Goal: Navigation & Orientation: Find specific page/section

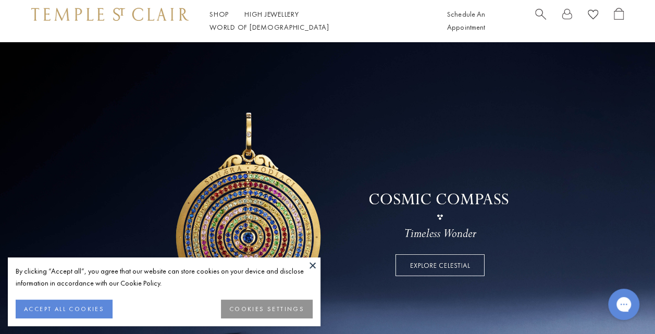
click at [95, 309] on button "ACCEPT ALL COOKIES" at bounding box center [64, 308] width 97 height 19
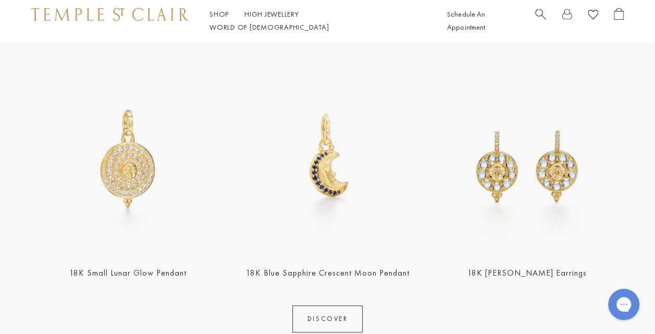
scroll to position [372, 0]
click at [311, 327] on link "DISCOVER" at bounding box center [327, 318] width 71 height 27
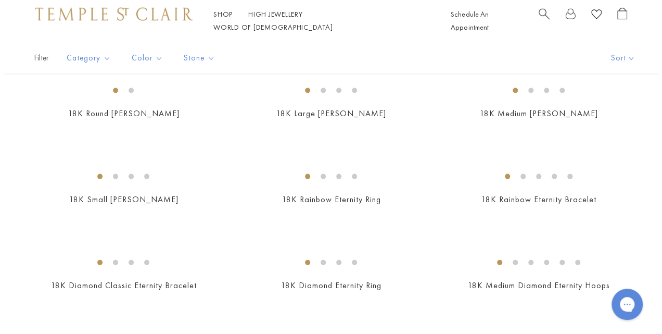
scroll to position [1027, 0]
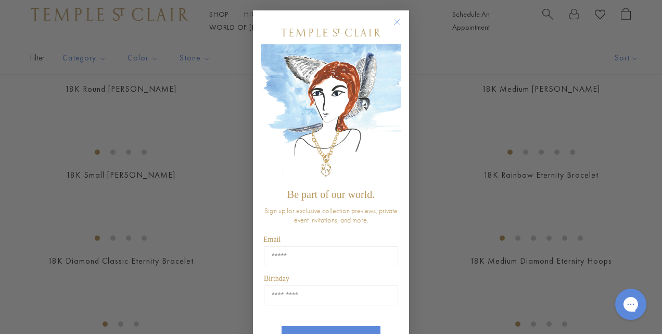
click at [394, 28] on circle "Close dialog" at bounding box center [397, 22] width 12 height 12
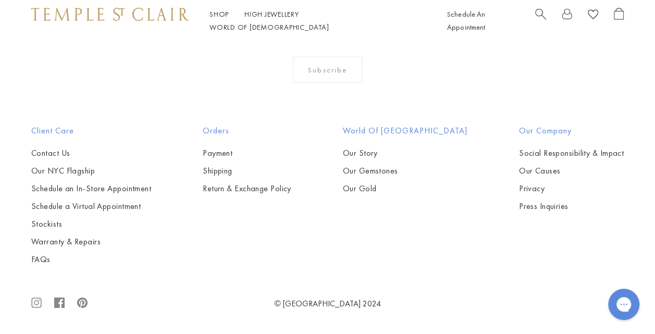
scroll to position [3846, 0]
click at [0, 0] on img at bounding box center [0, 0] width 0 height 0
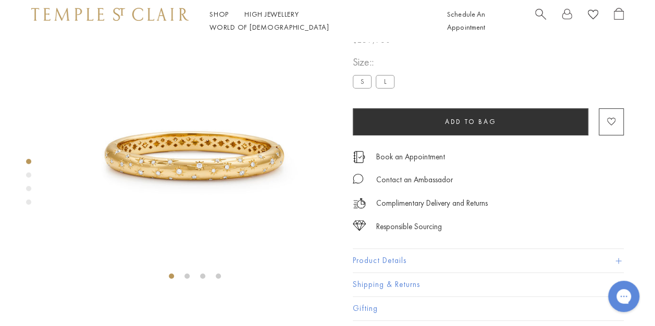
click at [307, 212] on img at bounding box center [194, 142] width 285 height 285
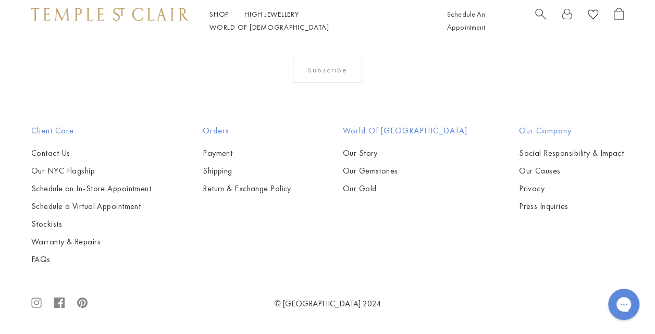
scroll to position [2745, 0]
click at [0, 0] on img at bounding box center [0, 0] width 0 height 0
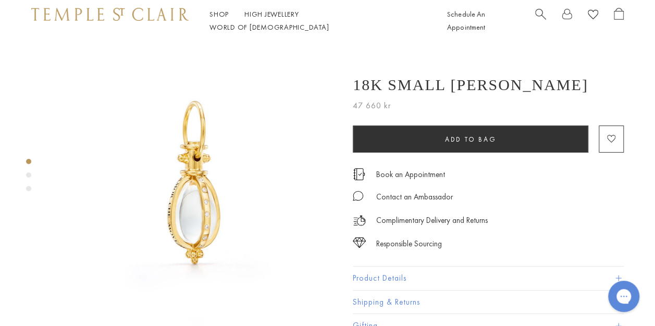
click at [28, 170] on div "Product gallery navigation" at bounding box center [28, 177] width 5 height 43
click at [27, 178] on div "Product gallery navigation" at bounding box center [28, 177] width 5 height 43
click at [27, 173] on div "Product gallery navigation" at bounding box center [28, 174] width 5 height 5
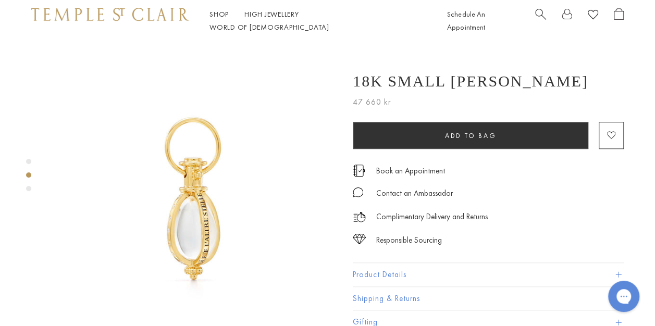
click at [29, 187] on div "Product gallery navigation" at bounding box center [28, 188] width 5 height 5
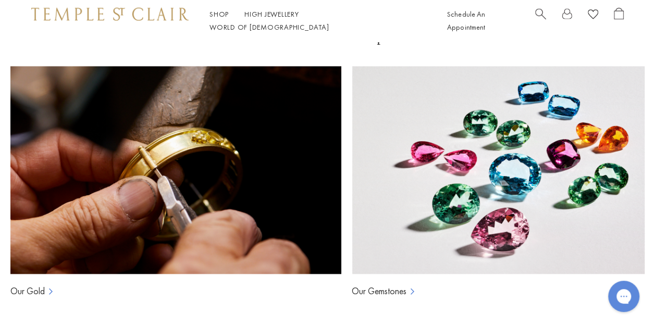
scroll to position [1147, 0]
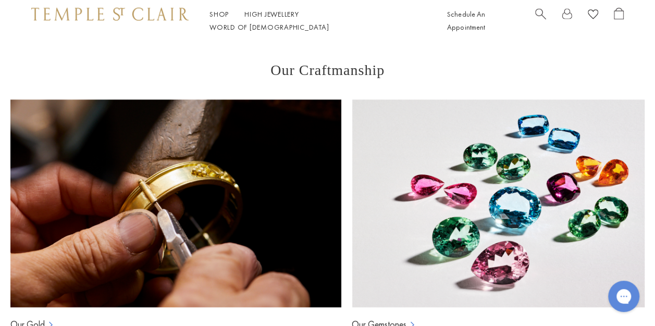
click at [283, 179] on img at bounding box center [175, 203] width 331 height 208
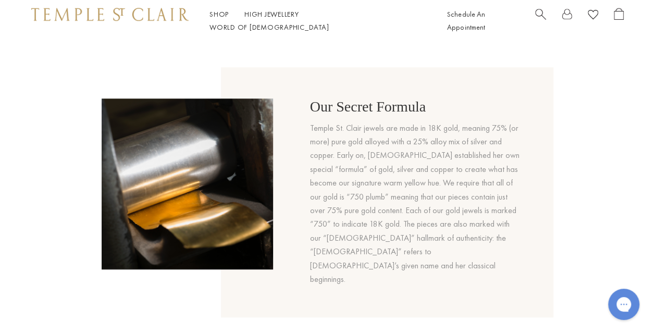
scroll to position [457, 0]
drag, startPoint x: 306, startPoint y: 254, endPoint x: 171, endPoint y: 265, distance: 135.3
click at [171, 265] on div "Our Secret Formula Temple St. Clair jewels are made in 18K gold, meaning 75% (o…" at bounding box center [327, 192] width 451 height 250
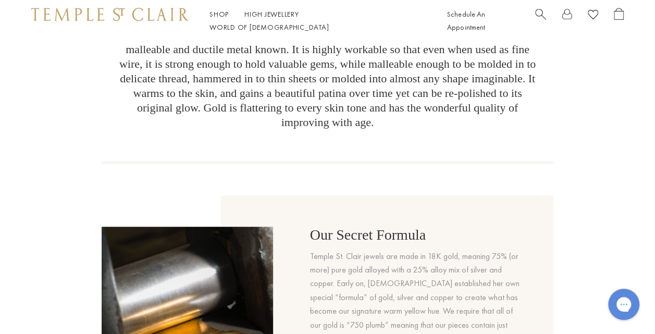
scroll to position [0, 0]
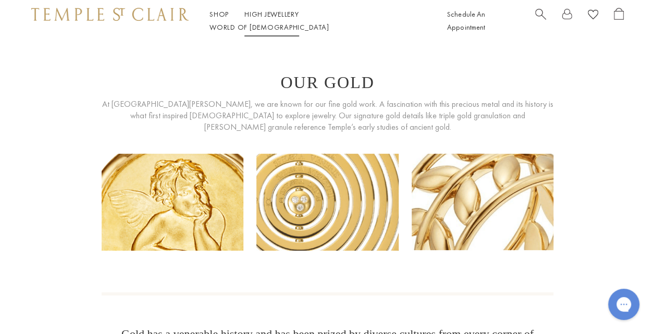
click at [270, 18] on link "High Jewellery High Jewellery" at bounding box center [271, 13] width 55 height 9
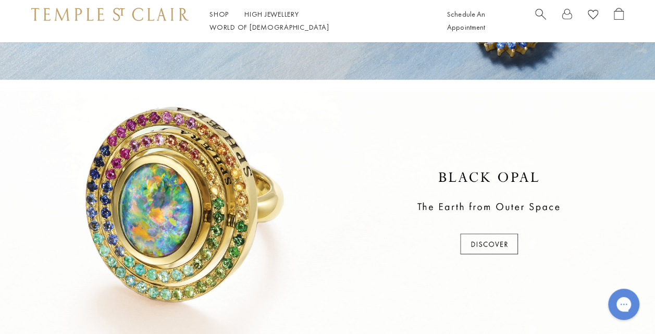
scroll to position [64, 0]
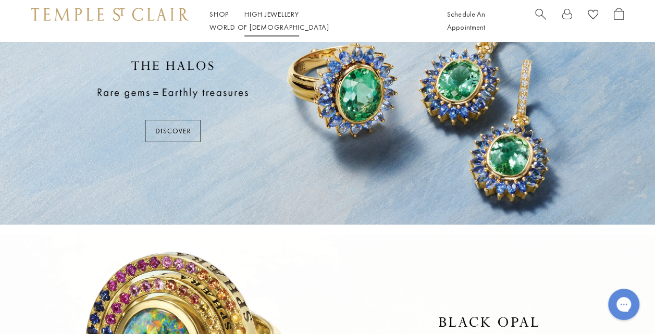
click at [253, 18] on link "High Jewellery High Jewellery" at bounding box center [271, 13] width 55 height 9
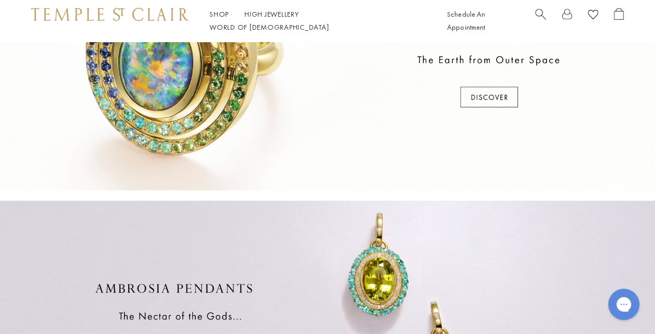
scroll to position [184, 0]
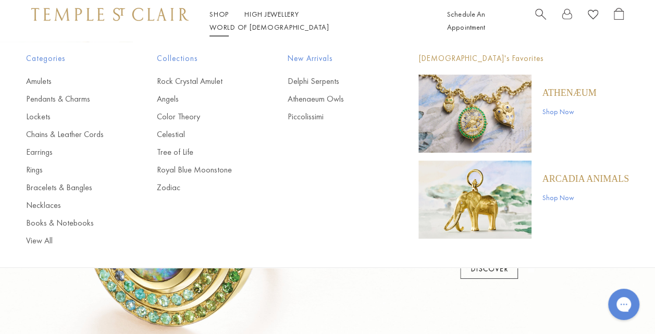
click at [220, 19] on link "Shop Shop" at bounding box center [218, 13] width 19 height 9
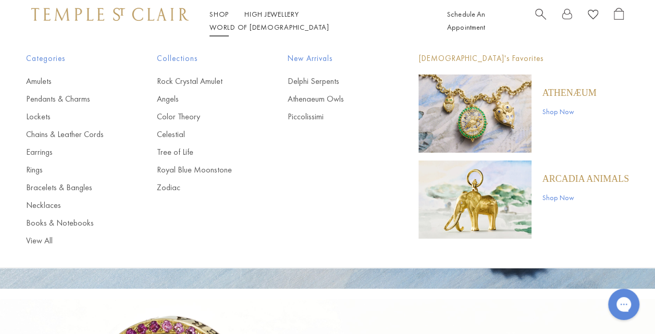
click at [214, 18] on link "Shop Shop" at bounding box center [218, 13] width 19 height 9
click at [220, 19] on link "Shop Shop" at bounding box center [218, 13] width 19 height 9
click at [36, 203] on link "Necklaces" at bounding box center [70, 204] width 89 height 11
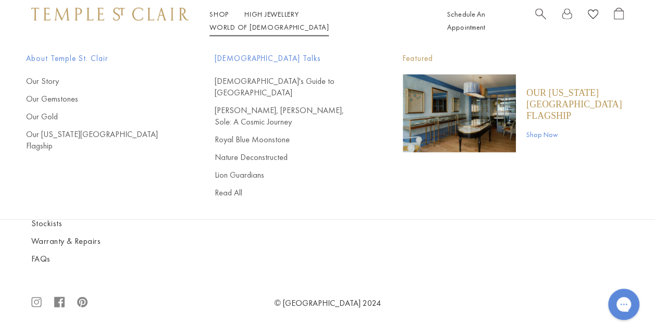
scroll to position [2281, 0]
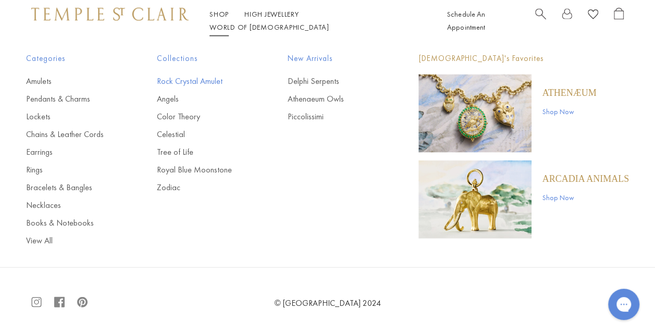
click at [196, 81] on link "Rock Crystal Amulet" at bounding box center [201, 81] width 89 height 11
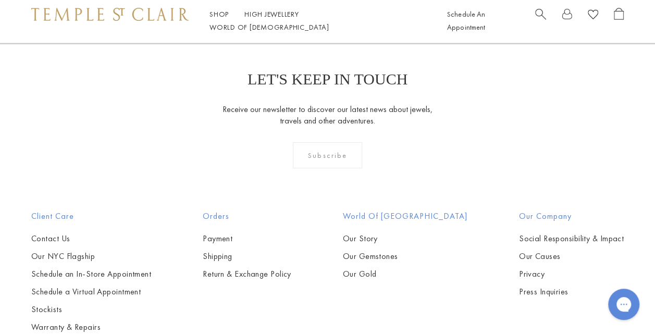
scroll to position [1898, 0]
drag, startPoint x: 263, startPoint y: 267, endPoint x: 202, endPoint y: 169, distance: 115.9
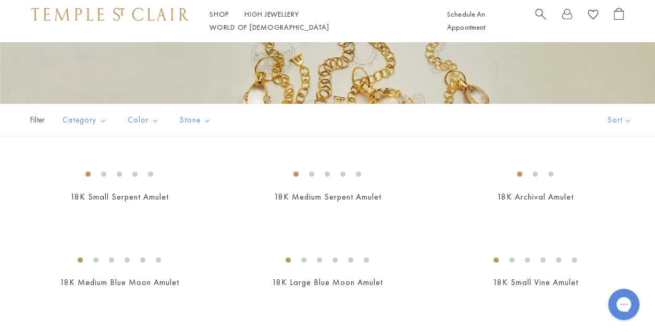
scroll to position [0, 0]
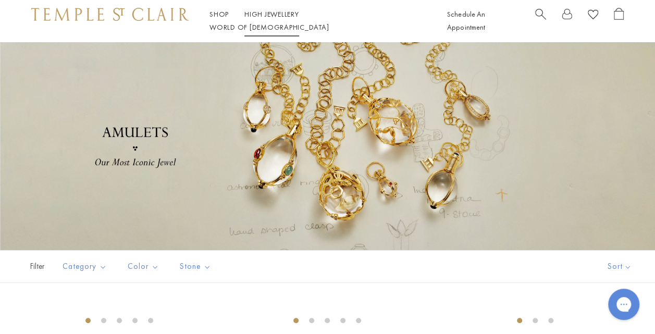
click at [266, 19] on link "High Jewellery High Jewellery" at bounding box center [271, 13] width 55 height 9
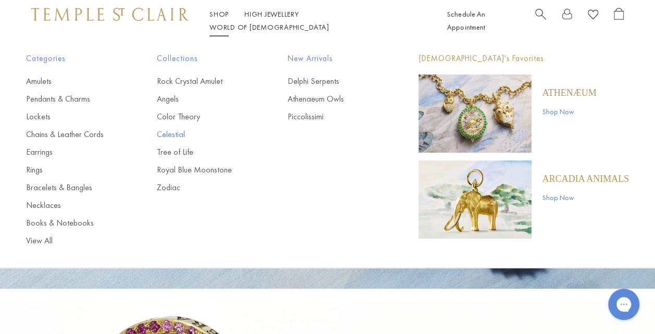
click at [180, 133] on link "Celestial" at bounding box center [201, 134] width 89 height 11
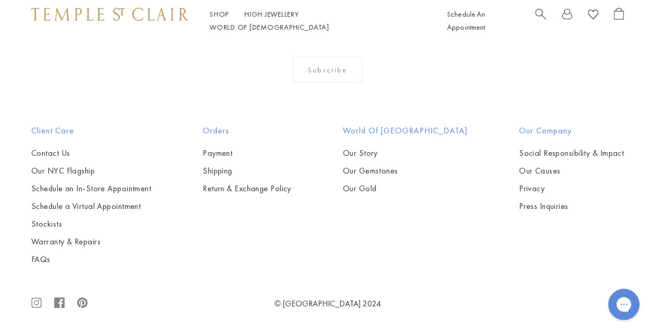
scroll to position [2771, 0]
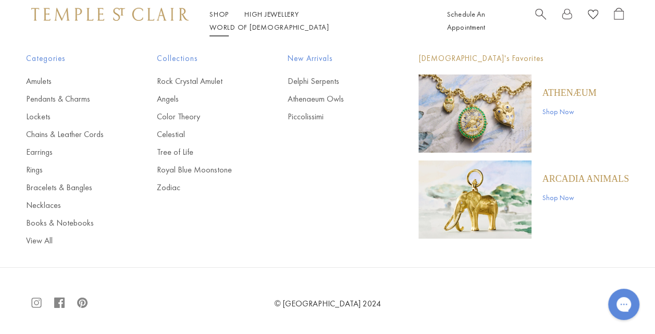
click at [218, 19] on link "Shop Shop" at bounding box center [218, 13] width 19 height 9
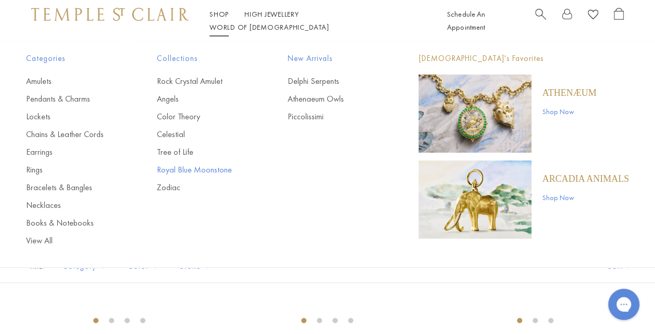
click at [190, 170] on link "Royal Blue Moonstone" at bounding box center [201, 169] width 89 height 11
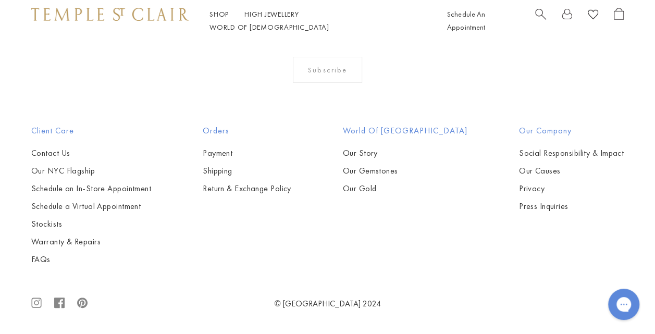
scroll to position [2283, 0]
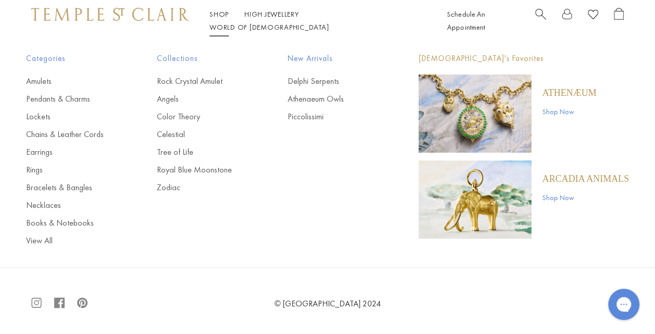
click at [219, 19] on link "Shop Shop" at bounding box center [218, 13] width 19 height 9
click at [175, 149] on link "Tree of Life" at bounding box center [201, 151] width 89 height 11
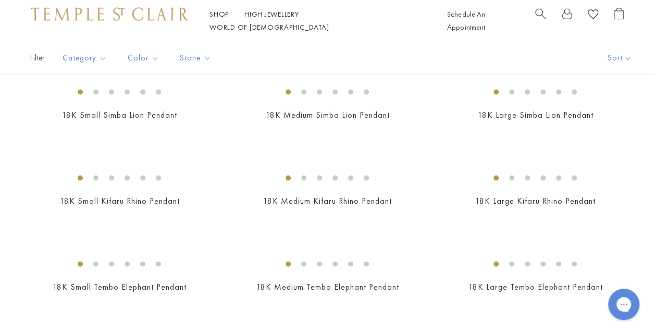
scroll to position [1000, 0]
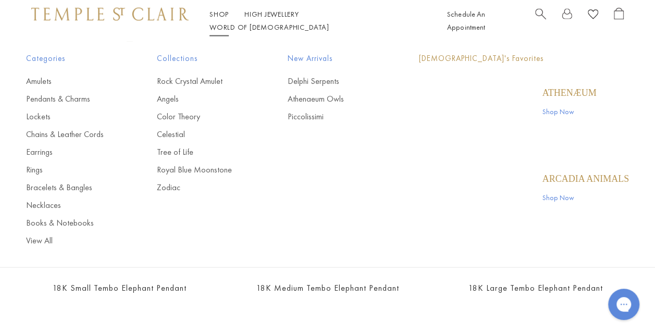
click at [221, 19] on link "Shop Shop" at bounding box center [218, 13] width 19 height 9
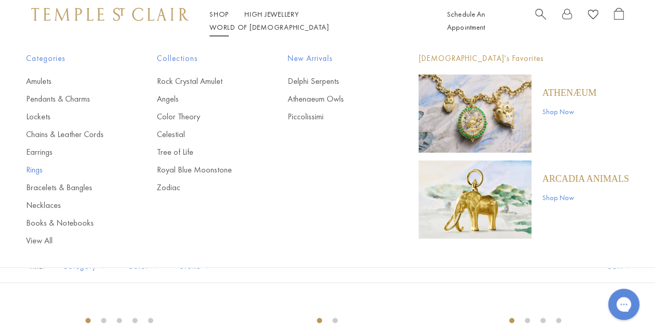
click at [34, 169] on link "Rings" at bounding box center [70, 169] width 89 height 11
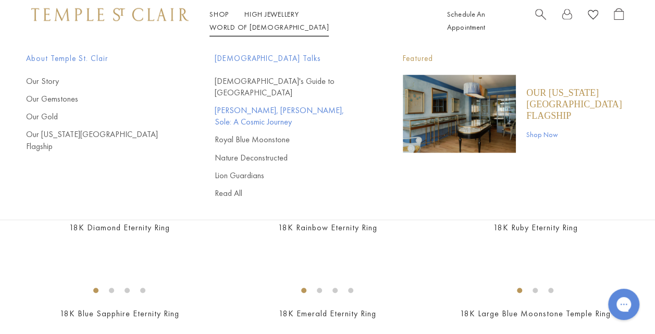
click at [284, 105] on link "[PERSON_NAME], [PERSON_NAME], Sole: A Cosmic Journey" at bounding box center [288, 116] width 147 height 23
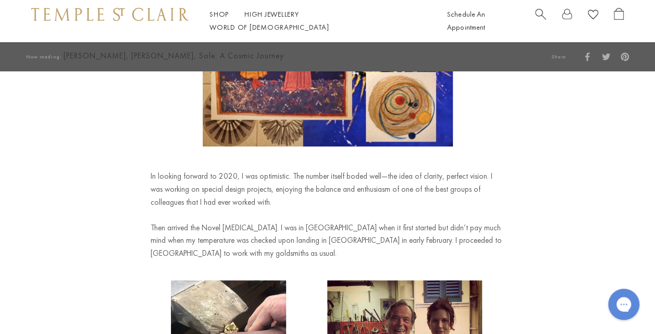
scroll to position [169, 0]
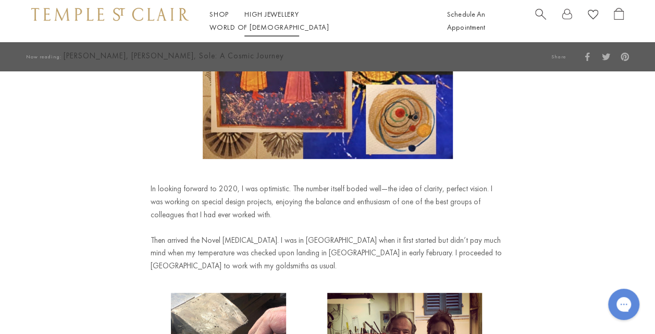
click at [271, 19] on link "High Jewellery High Jewellery" at bounding box center [271, 13] width 55 height 9
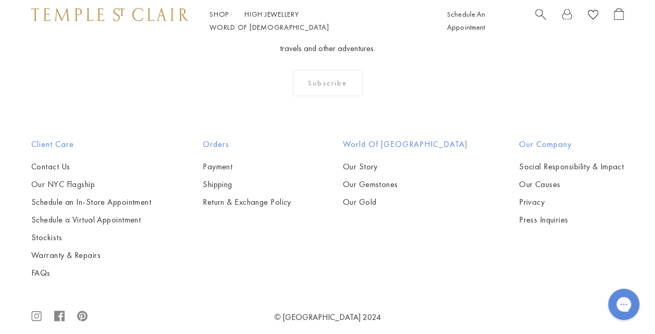
scroll to position [907, 0]
